Goal: Information Seeking & Learning: Learn about a topic

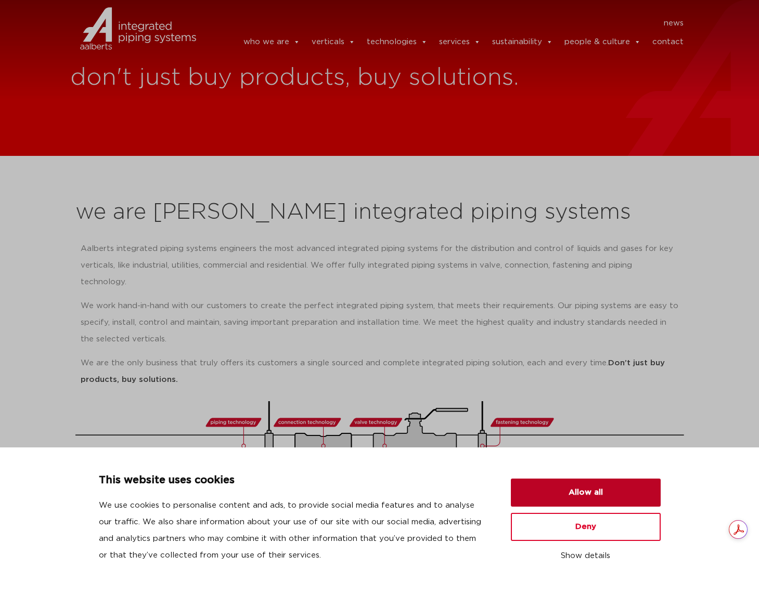
click at [584, 486] on button "Allow all" at bounding box center [586, 493] width 150 height 28
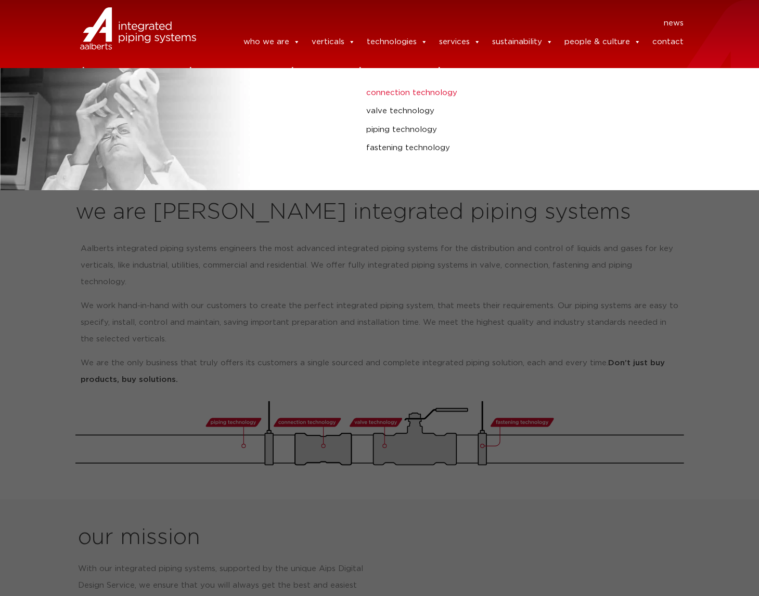
click at [411, 97] on link "connection technology" at bounding box center [508, 93] width 285 height 14
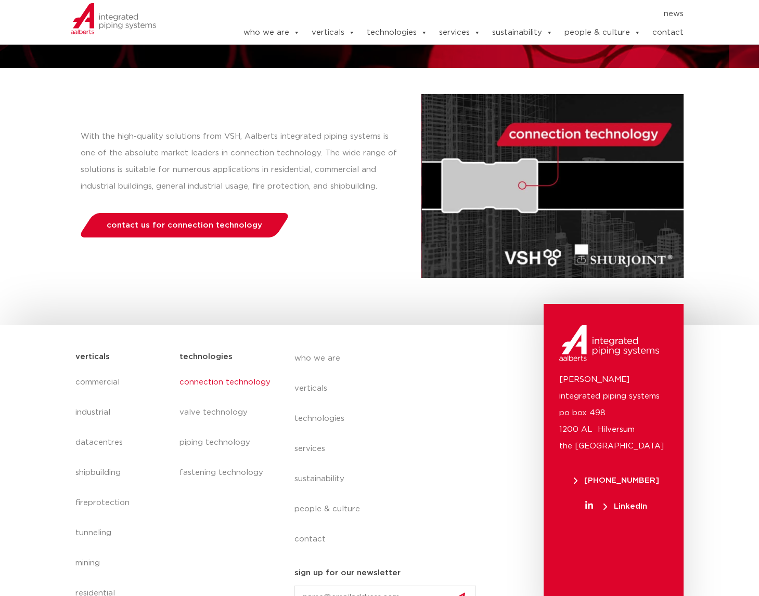
scroll to position [126, 0]
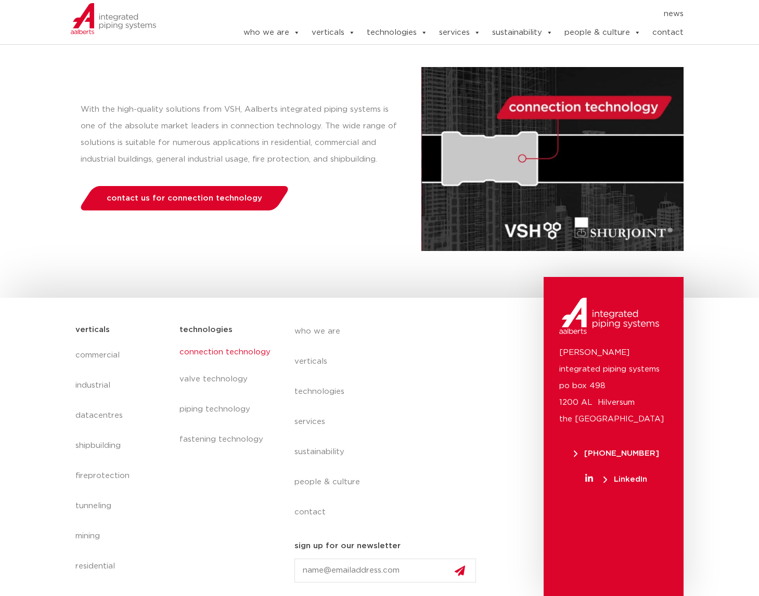
click at [217, 350] on link "connection technology" at bounding box center [226, 353] width 94 height 24
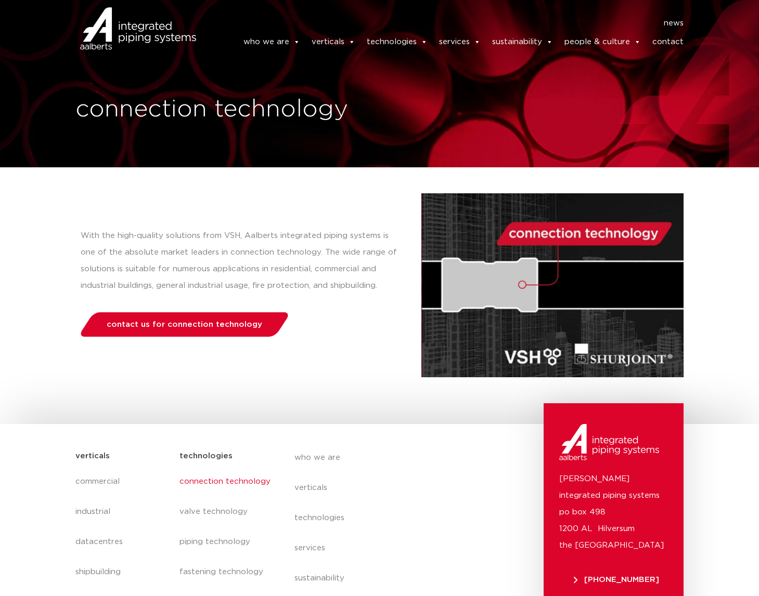
click at [607, 357] on img at bounding box center [552, 285] width 262 height 184
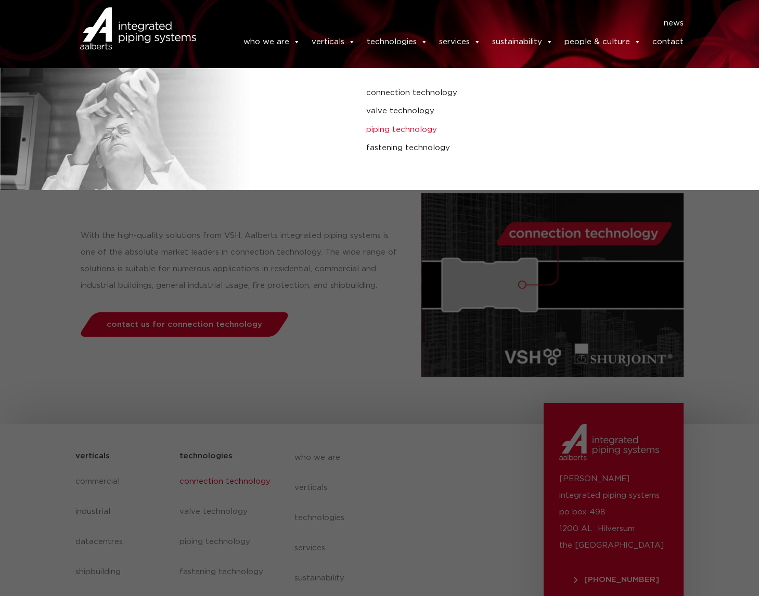
click at [411, 135] on link "piping technology" at bounding box center [508, 130] width 285 height 14
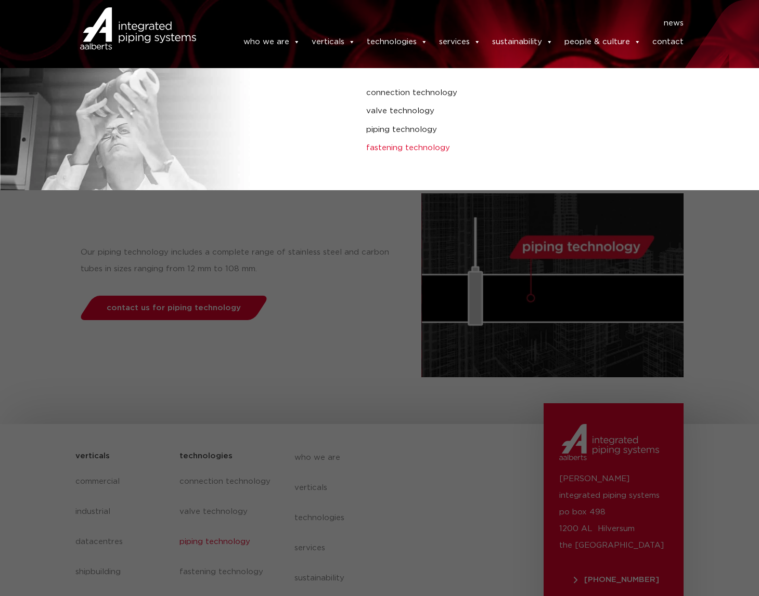
click at [428, 149] on link "fastening technology" at bounding box center [508, 148] width 285 height 14
